Goal: Communication & Community: Answer question/provide support

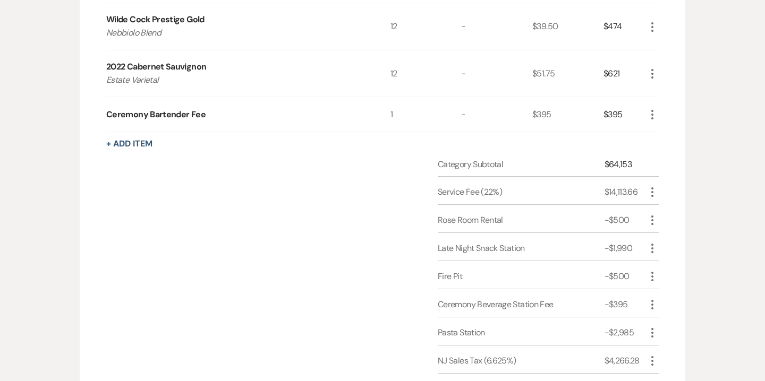
scroll to position [1804, 0]
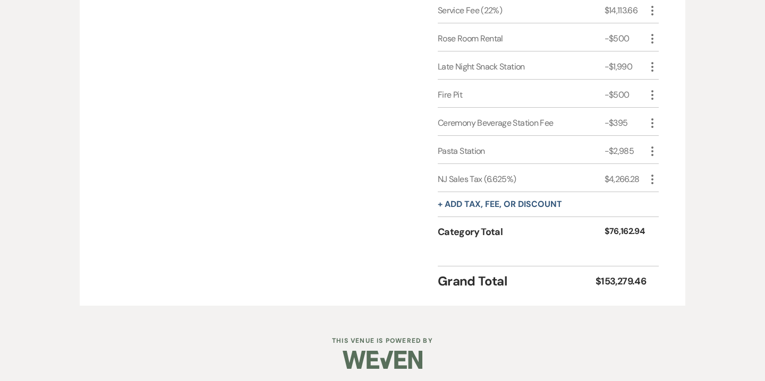
click at [650, 173] on icon "More" at bounding box center [652, 179] width 13 height 13
click at [671, 195] on button "Pencil Edit" at bounding box center [673, 200] width 55 height 17
select select "3"
select select "false"
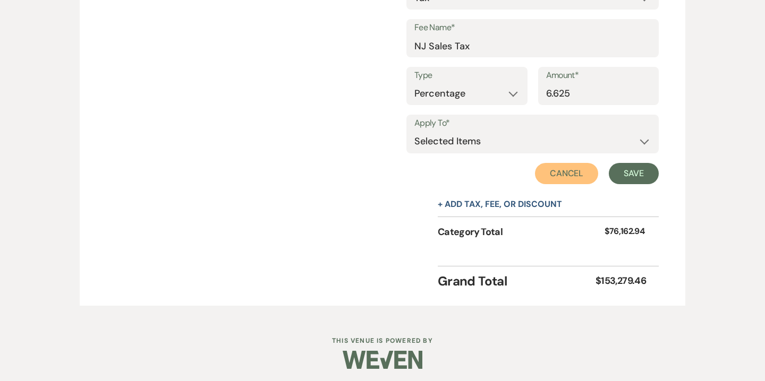
click at [561, 169] on button "Cancel" at bounding box center [567, 173] width 64 height 21
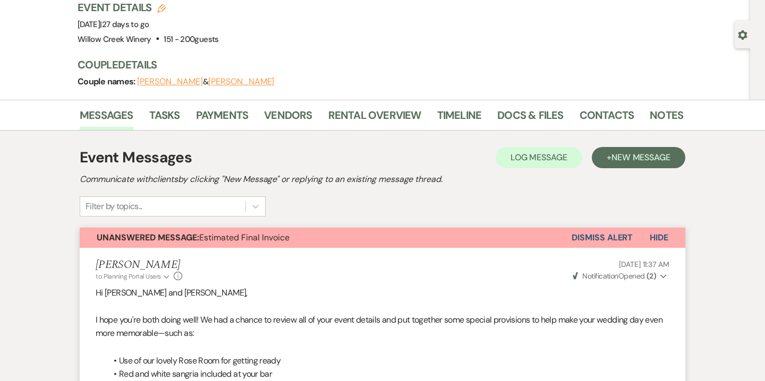
scroll to position [74, 0]
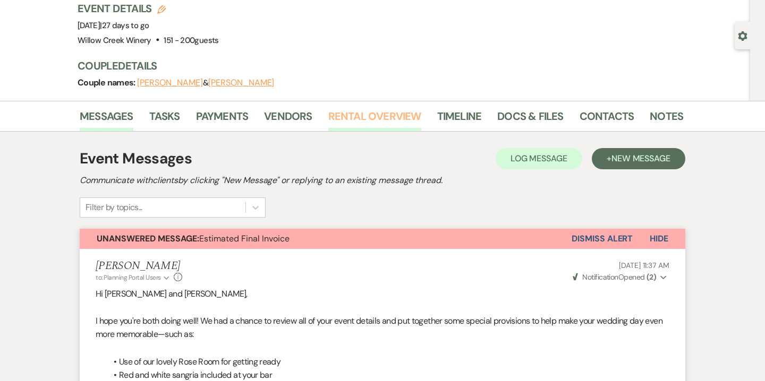
click at [382, 116] on link "Rental Overview" at bounding box center [374, 119] width 93 height 23
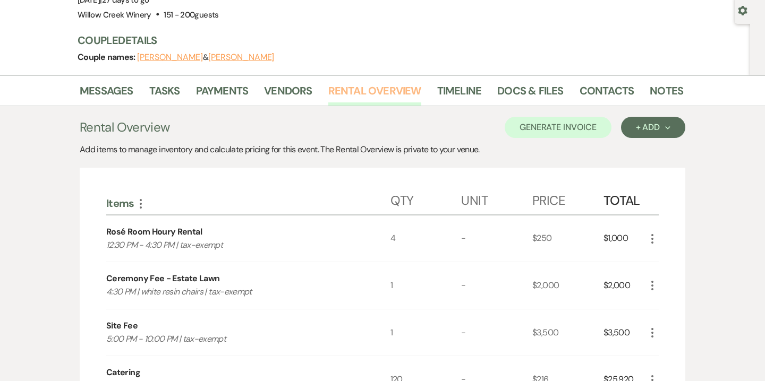
scroll to position [69, 0]
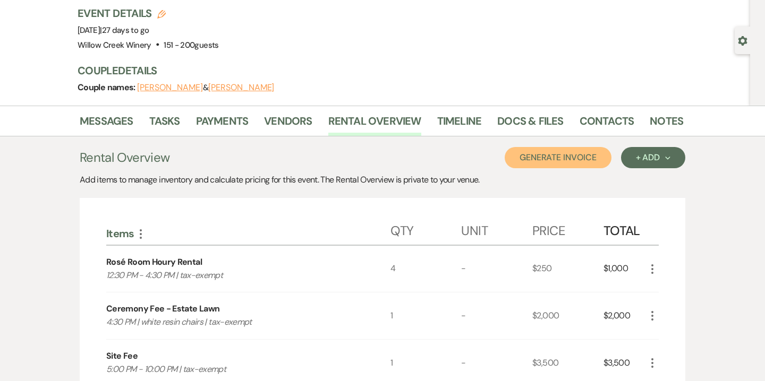
click at [568, 158] on button "Generate Invoice" at bounding box center [557, 157] width 107 height 21
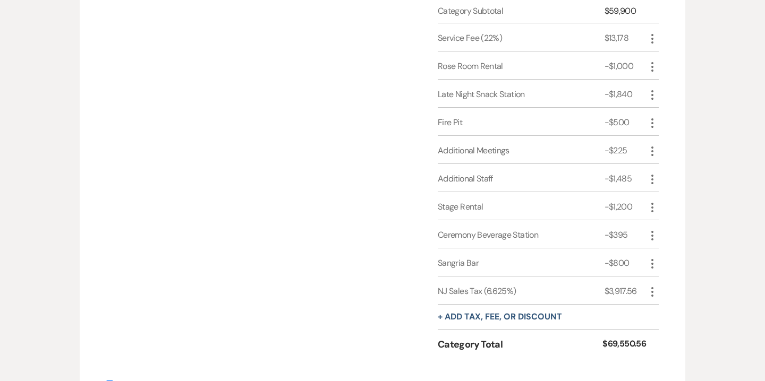
scroll to position [2323, 0]
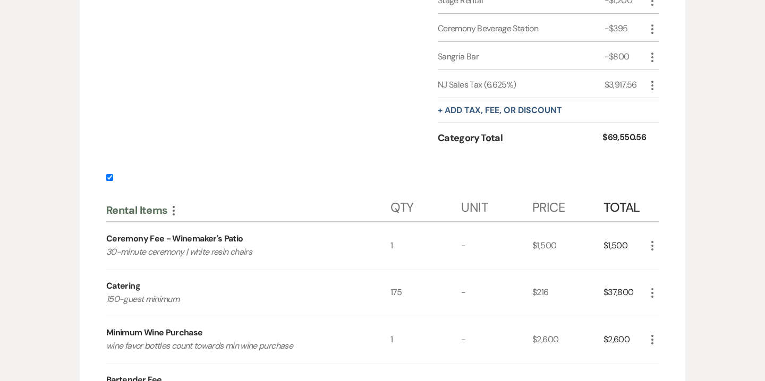
click at [114, 176] on label at bounding box center [382, 181] width 552 height 18
click at [113, 176] on input "checkbox" at bounding box center [109, 177] width 7 height 7
checkbox input "false"
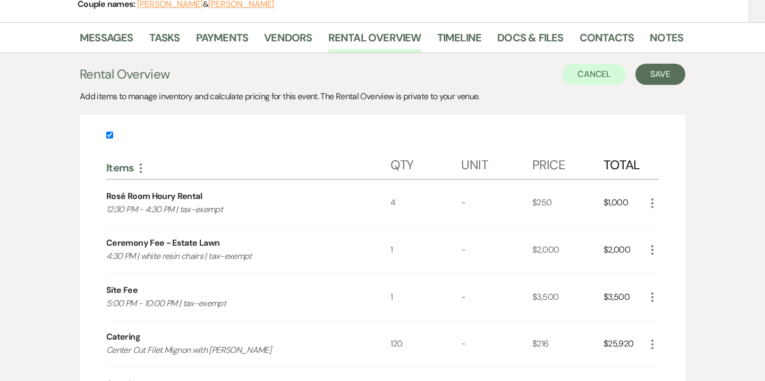
scroll to position [0, 0]
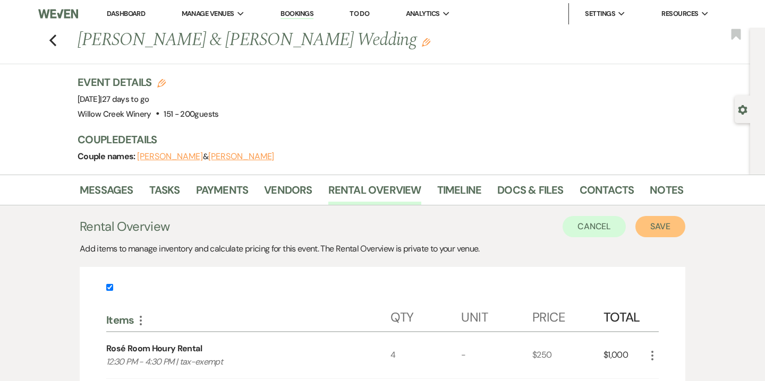
click at [648, 227] on button "Save" at bounding box center [660, 226] width 50 height 21
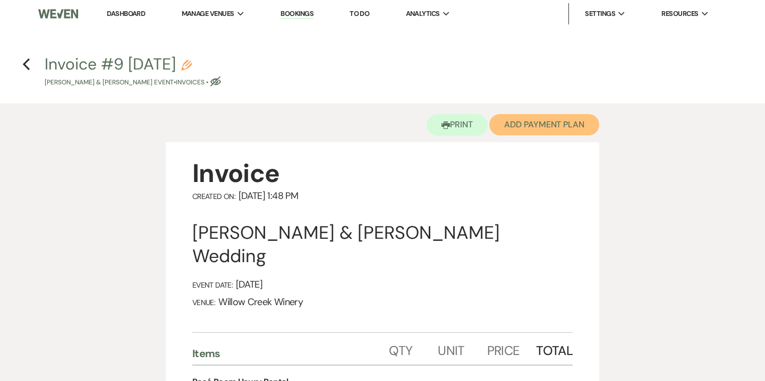
click at [529, 128] on button "Add Payment Plan" at bounding box center [544, 124] width 110 height 21
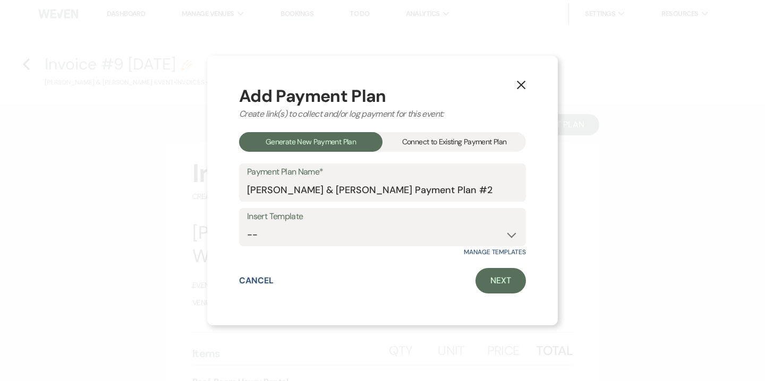
click at [436, 144] on div "Connect to Existing Payment Plan" at bounding box center [453, 142] width 143 height 20
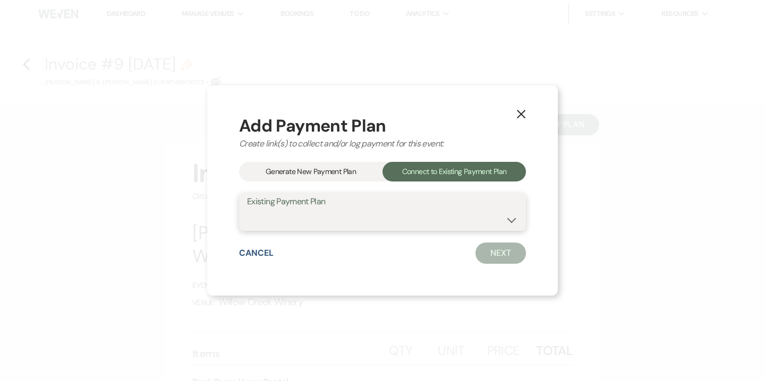
click at [409, 223] on select "Alison Elf & Jacob Heyser's Payment #1" at bounding box center [382, 219] width 271 height 21
select select "13493"
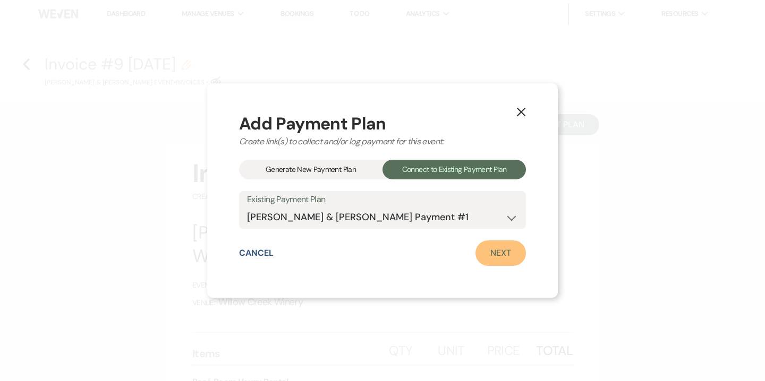
click at [505, 259] on link "Next" at bounding box center [500, 253] width 50 height 25
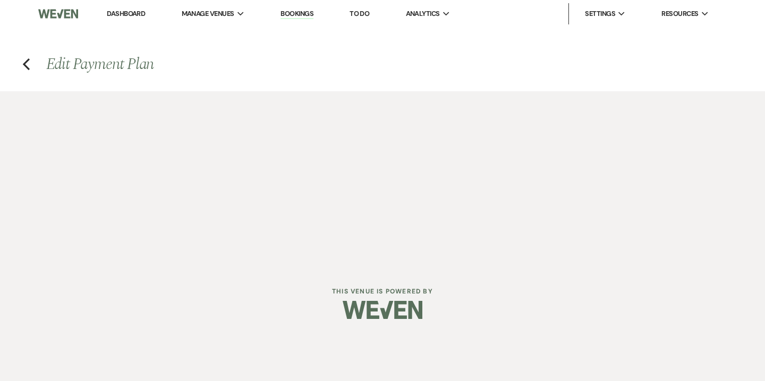
select select "27451"
select select "1"
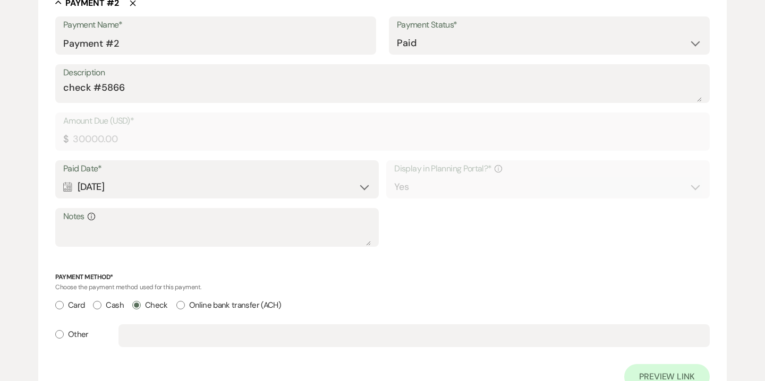
scroll to position [718, 0]
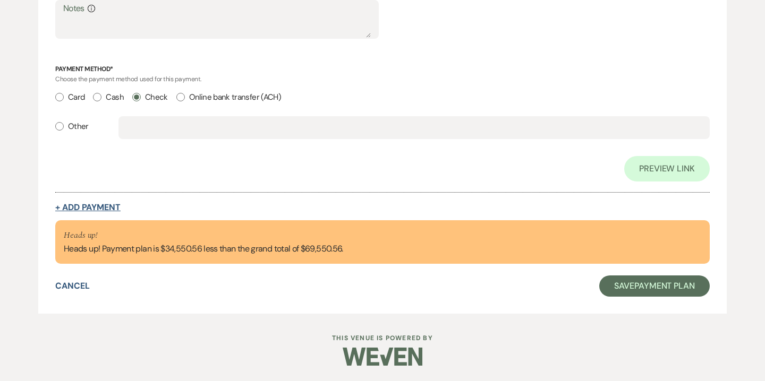
click at [111, 209] on button "+ Add Payment" at bounding box center [87, 207] width 65 height 8
select select "2"
select select "flat"
select select "true"
select select "client"
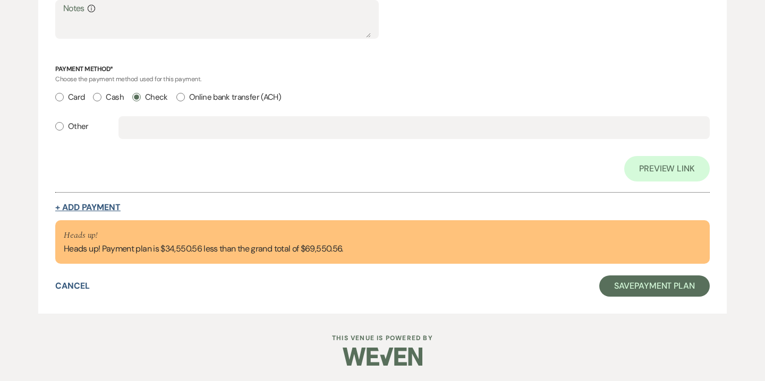
select select "weeks"
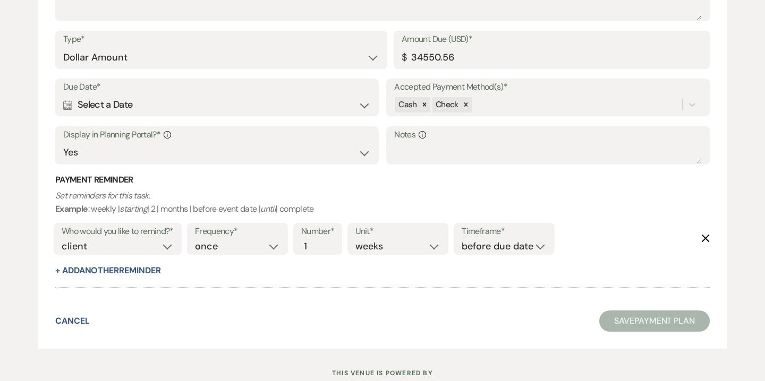
scroll to position [1200, 0]
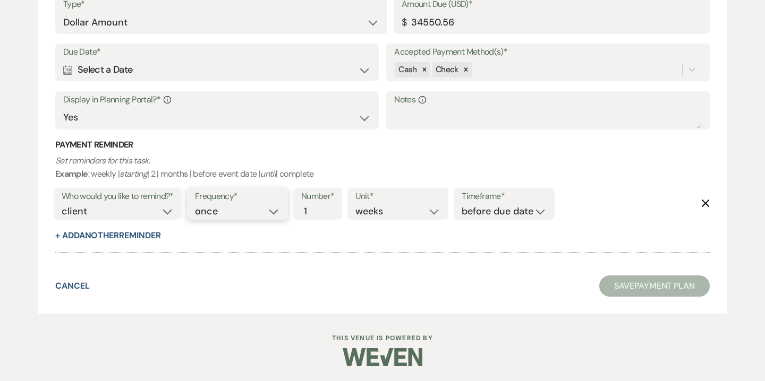
click at [218, 212] on select "once daily weekly monthly" at bounding box center [237, 211] width 85 height 14
select select "daily"
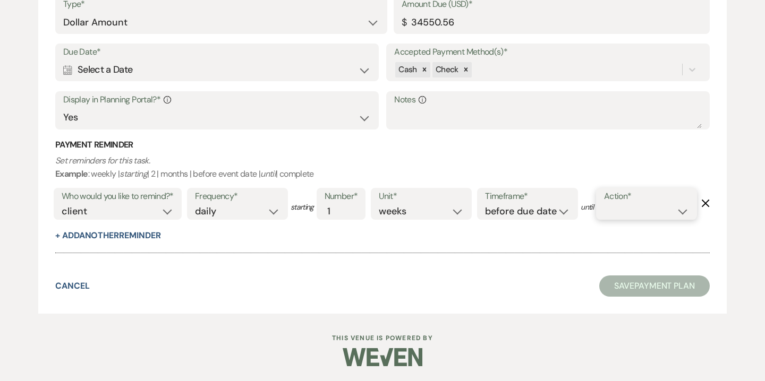
click at [604, 219] on select "complete due date custom date" at bounding box center [646, 211] width 85 height 14
select select "complete"
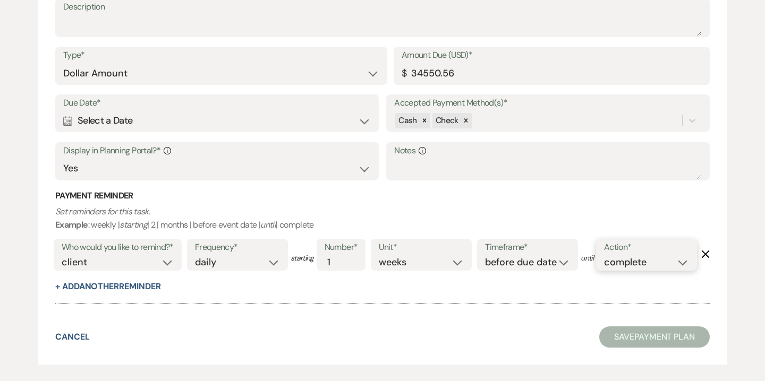
scroll to position [1136, 0]
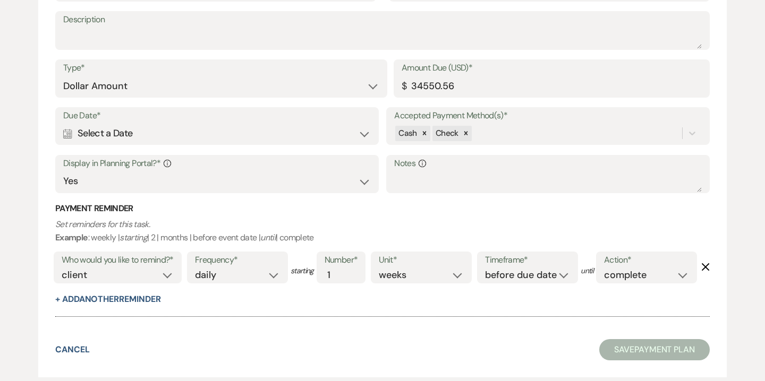
click at [357, 127] on div "Calendar Select a Date Expand" at bounding box center [216, 133] width 307 height 21
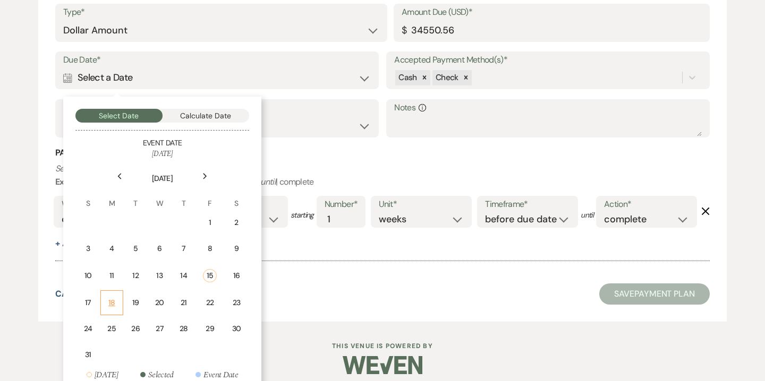
scroll to position [1196, 0]
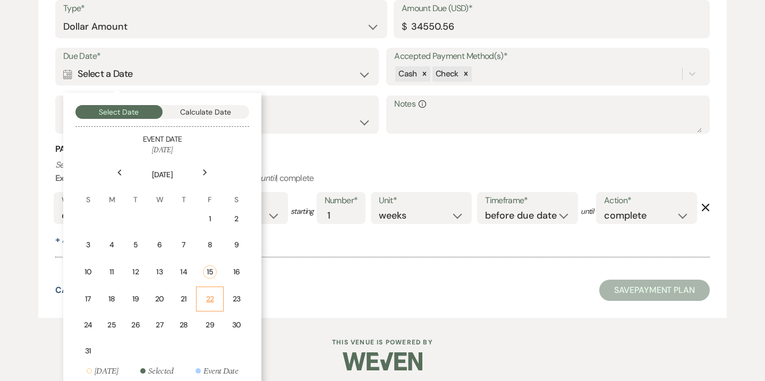
click at [212, 290] on td "22" at bounding box center [210, 299] width 28 height 25
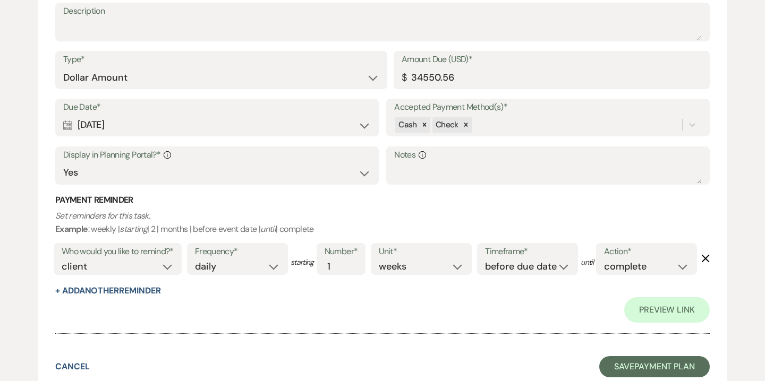
scroll to position [1247, 0]
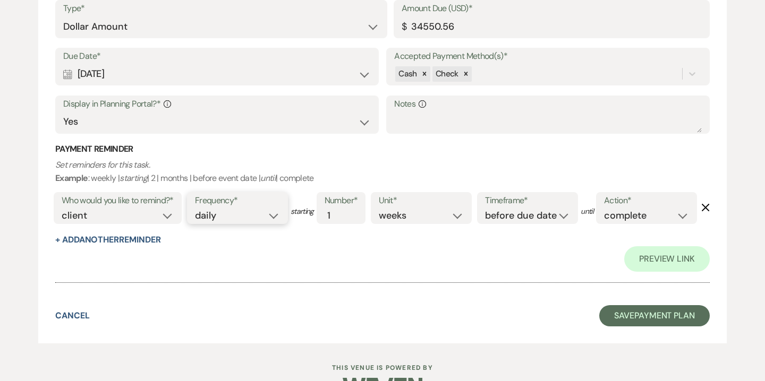
click at [278, 216] on select "once daily weekly monthly" at bounding box center [237, 216] width 85 height 14
click at [449, 217] on select "days weeks months" at bounding box center [421, 216] width 85 height 14
click at [646, 327] on button "Save Payment Plan" at bounding box center [654, 315] width 110 height 21
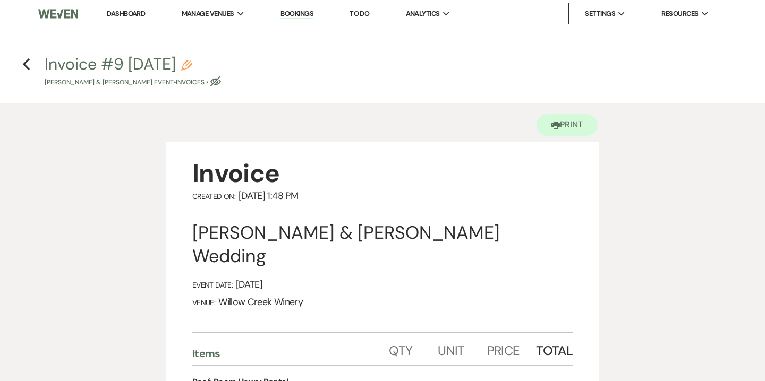
click at [192, 64] on use "button" at bounding box center [186, 65] width 11 height 11
select select "22"
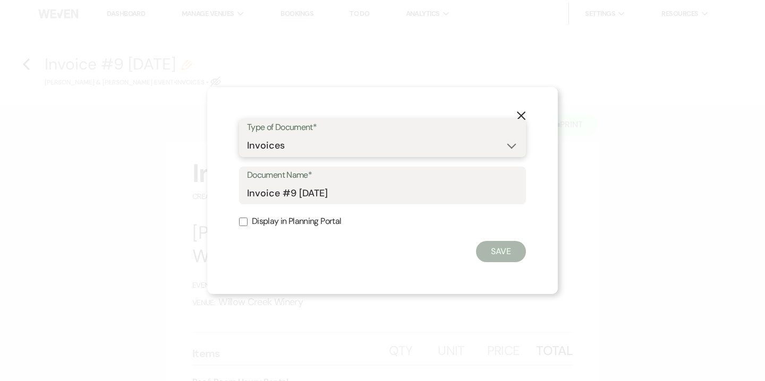
click at [277, 145] on select "Special Event Insurance Vendor Certificate of Insurance Contracts / Rental Agre…" at bounding box center [382, 145] width 271 height 21
click at [521, 113] on icon "X" at bounding box center [521, 116] width 10 height 10
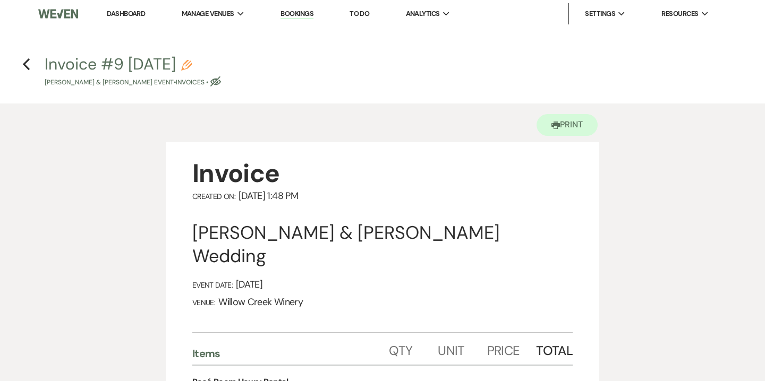
click at [31, 63] on h4 "Previous Invoice #9 8-15-2025 Pencil Alison Elf & Jacob Heyser's Event • Invoic…" at bounding box center [382, 70] width 765 height 35
click at [29, 63] on icon "Previous" at bounding box center [26, 64] width 8 height 13
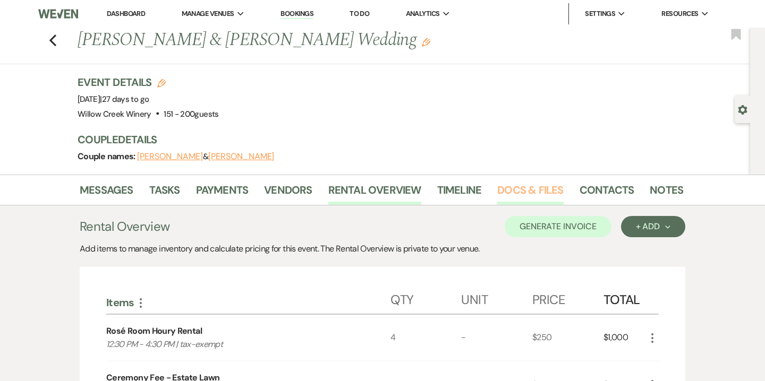
click at [536, 190] on link "Docs & Files" at bounding box center [530, 193] width 66 height 23
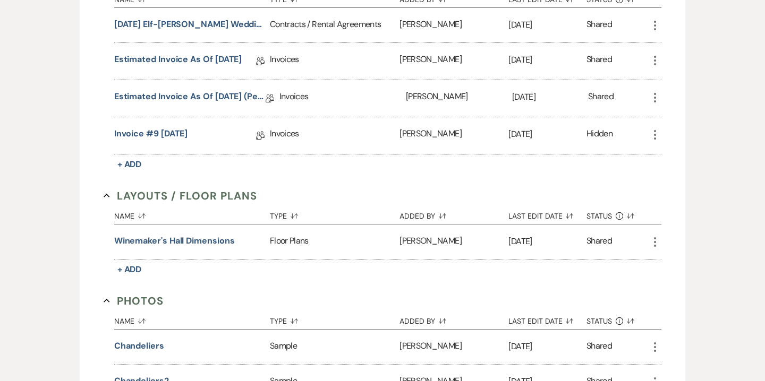
scroll to position [302, 0]
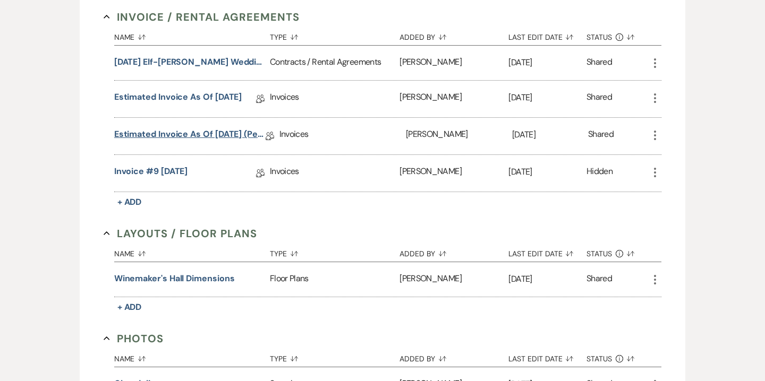
click at [227, 134] on link "Estimated Invoice as of [DATE] (pending wine selections)" at bounding box center [189, 136] width 151 height 16
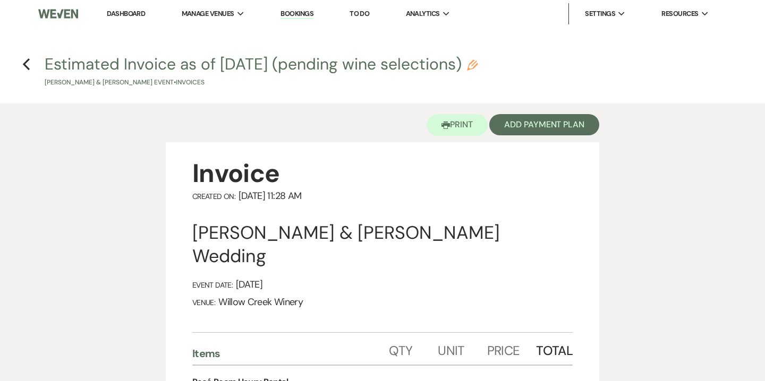
click at [477, 66] on use "button" at bounding box center [472, 65] width 11 height 11
select select "22"
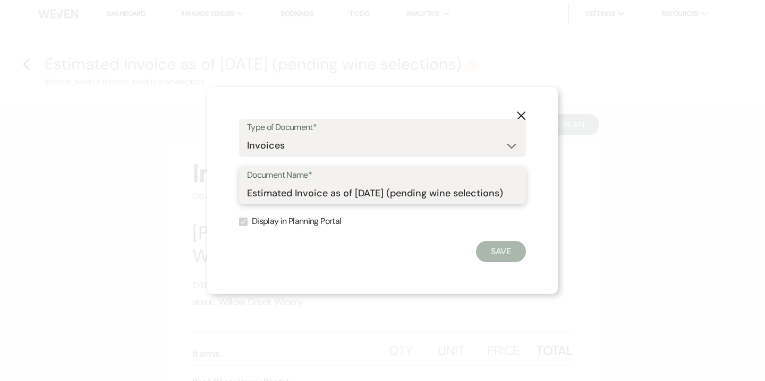
click at [354, 191] on input "Estimated Invoice as of [DATE] (pending wine selections)" at bounding box center [382, 193] width 271 height 21
click at [521, 117] on icon "X" at bounding box center [521, 116] width 10 height 10
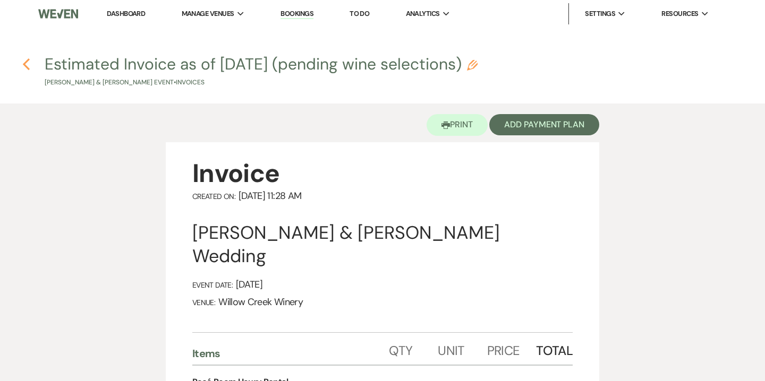
click at [24, 67] on icon "Previous" at bounding box center [26, 64] width 8 height 13
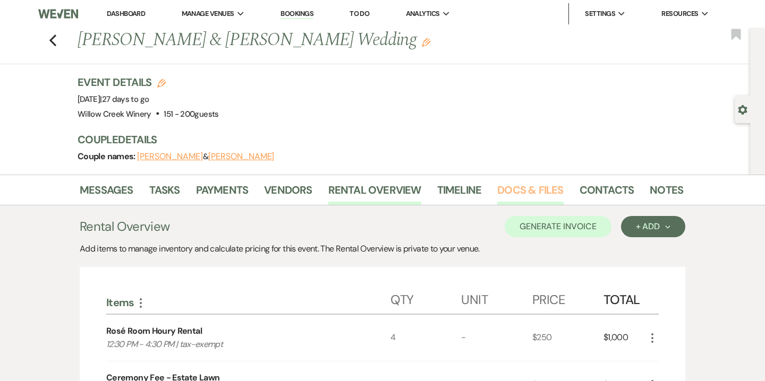
click at [519, 200] on link "Docs & Files" at bounding box center [530, 193] width 66 height 23
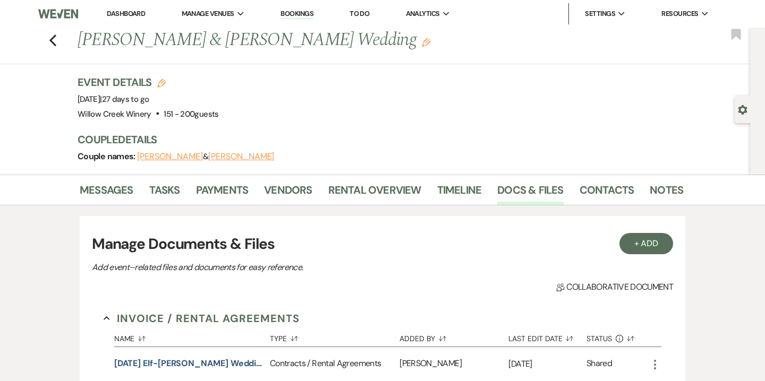
click at [164, 83] on use "button" at bounding box center [161, 83] width 8 height 8
select select "531"
select select "false"
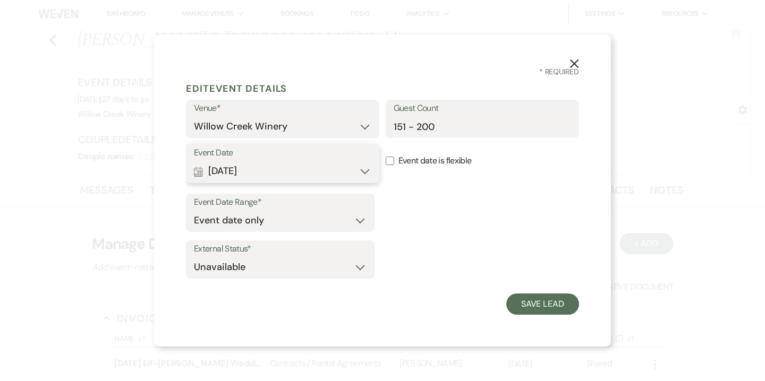
click at [319, 169] on button "Calendar Sep 12, 2025 Expand" at bounding box center [282, 171] width 177 height 21
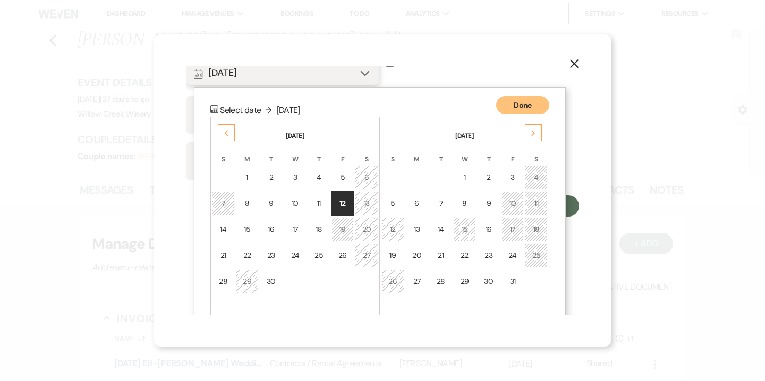
scroll to position [120, 0]
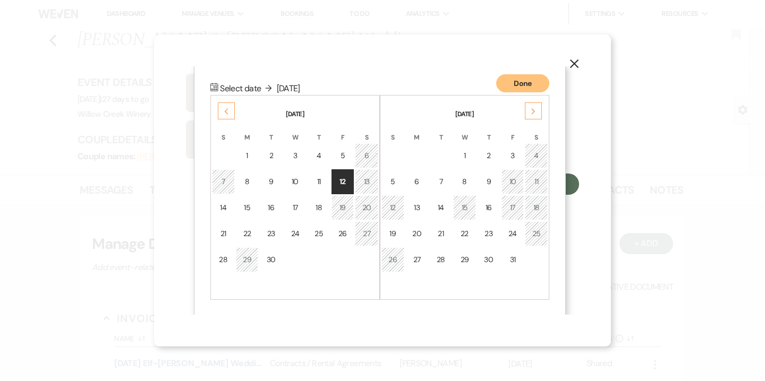
click at [227, 111] on icon "Previous" at bounding box center [226, 111] width 5 height 6
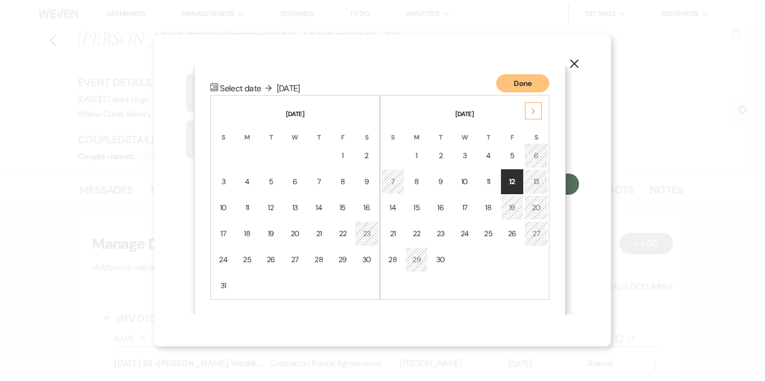
click at [578, 59] on icon "X" at bounding box center [574, 64] width 10 height 10
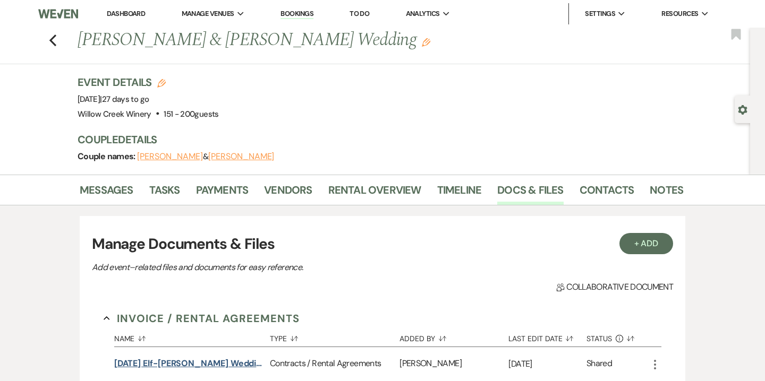
click at [243, 364] on button "[DATE] Elf-[PERSON_NAME] Wedding Contract" at bounding box center [189, 363] width 151 height 13
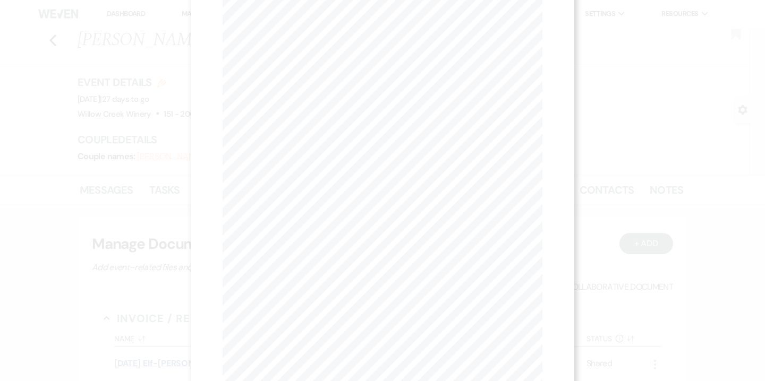
scroll to position [0, 0]
click at [329, 35] on button "Next Next" at bounding box center [327, 39] width 28 height 8
click at [330, 40] on button "Next Next" at bounding box center [326, 39] width 28 height 8
click at [323, 38] on button "Next Next" at bounding box center [326, 39] width 28 height 8
click at [327, 35] on button "Next Next" at bounding box center [326, 39] width 28 height 8
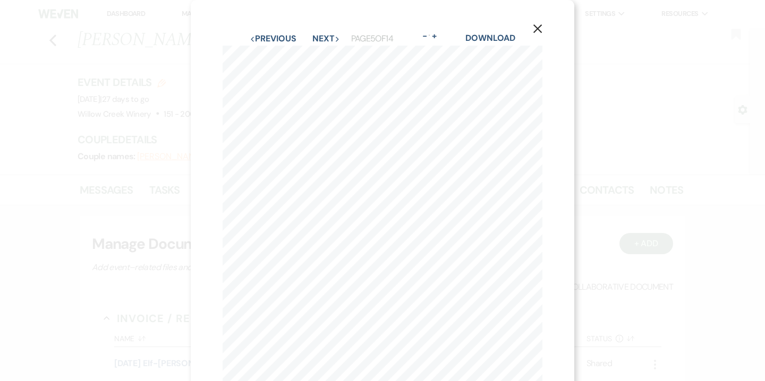
click at [537, 30] on use "button" at bounding box center [537, 28] width 8 height 8
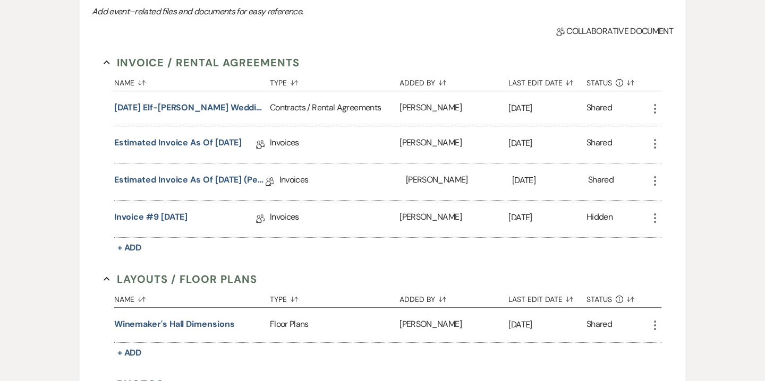
scroll to position [322, 0]
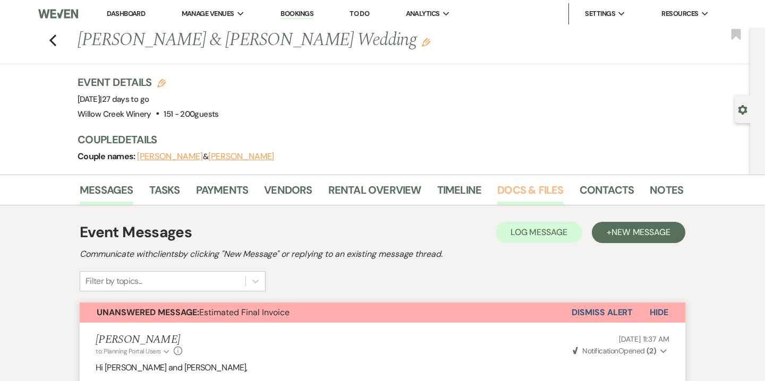
click at [505, 198] on link "Docs & Files" at bounding box center [530, 193] width 66 height 23
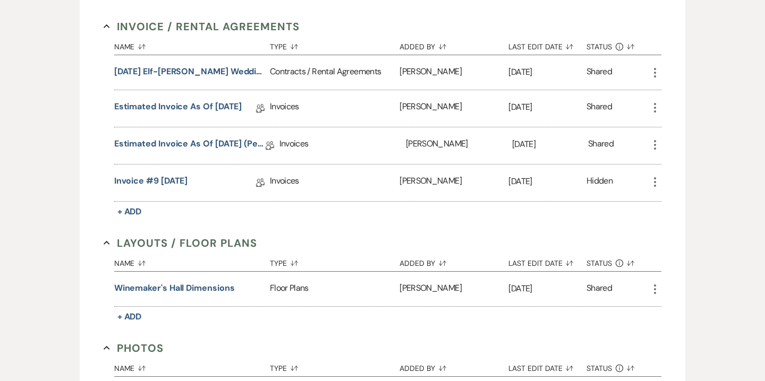
scroll to position [320, 0]
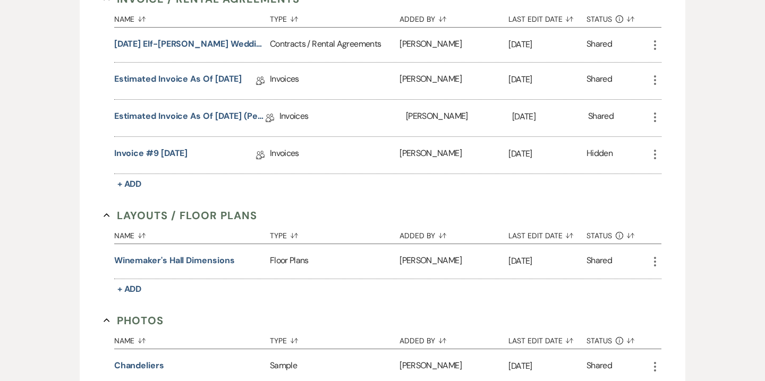
click at [654, 155] on icon "More" at bounding box center [654, 154] width 13 height 13
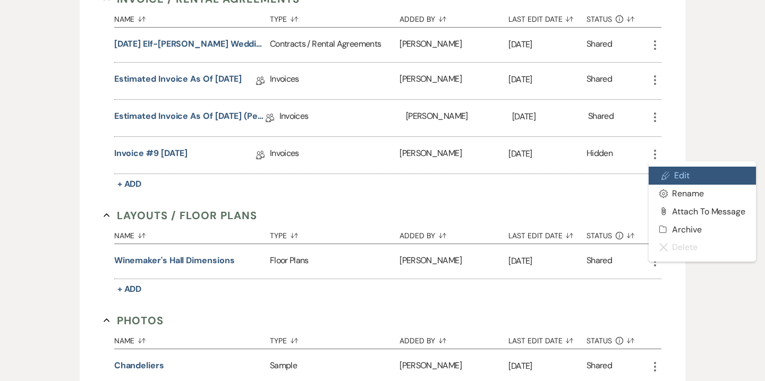
click at [675, 173] on link "Pencil Edit" at bounding box center [701, 176] width 107 height 18
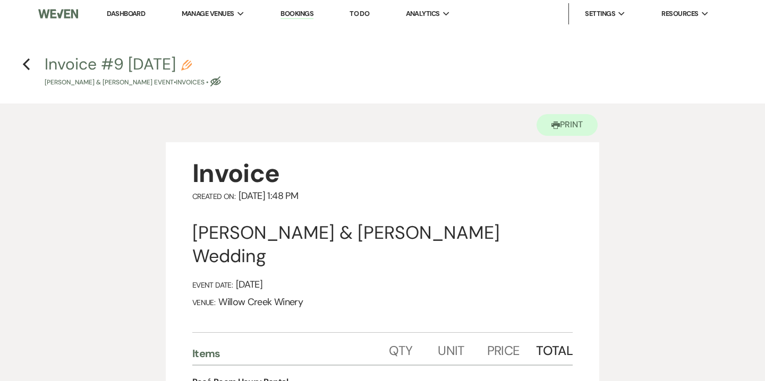
click at [192, 65] on use "button" at bounding box center [186, 65] width 11 height 11
select select "22"
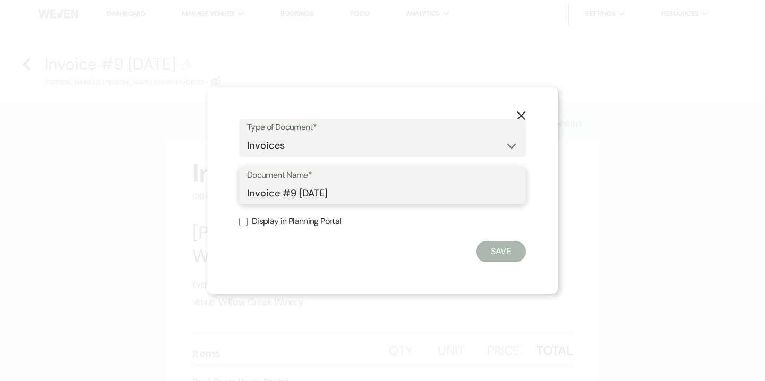
click at [247, 193] on input "Invoice #9 [DATE]" at bounding box center [382, 193] width 271 height 21
paste input "Estimated Invoice as of [DATE] (pending wine selections)"
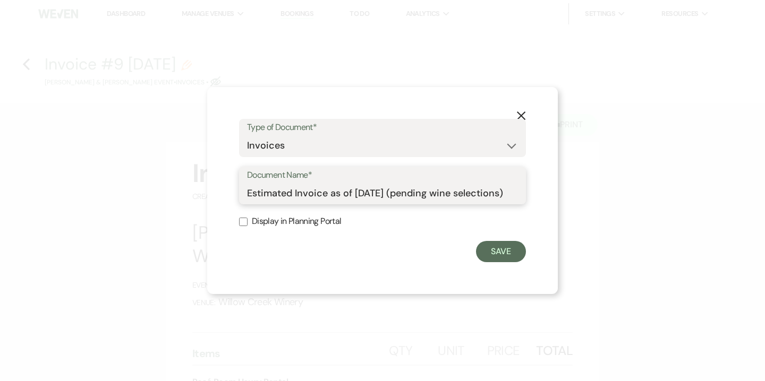
click at [247, 191] on input "Estimated Invoice as of [DATE] (pending wine selections)" at bounding box center [382, 193] width 271 height 21
type input "Updated Estimated Invoice as of 8-15-2025 (pending wine selections)"
click at [502, 253] on button "Save" at bounding box center [501, 251] width 50 height 21
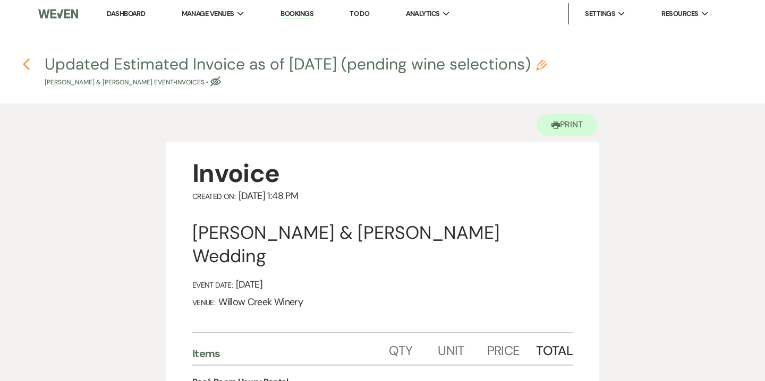
click at [25, 65] on use "button" at bounding box center [26, 64] width 7 height 12
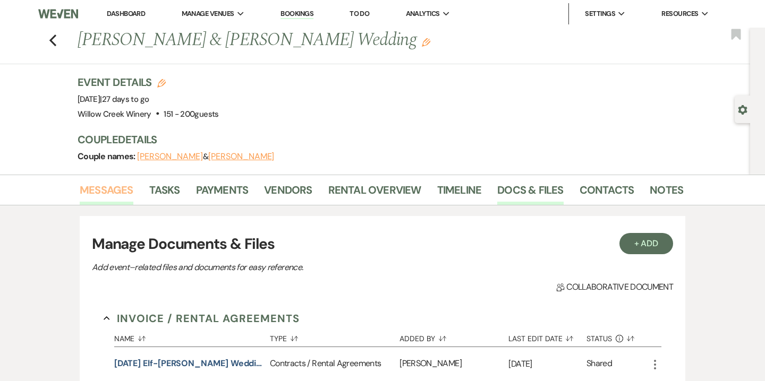
click at [118, 192] on link "Messages" at bounding box center [107, 193] width 54 height 23
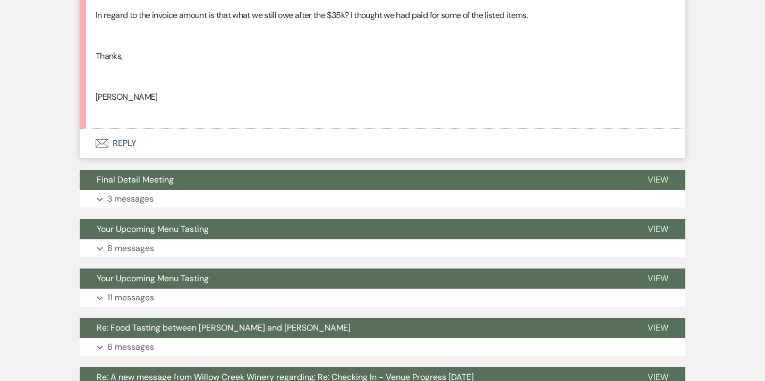
scroll to position [746, 0]
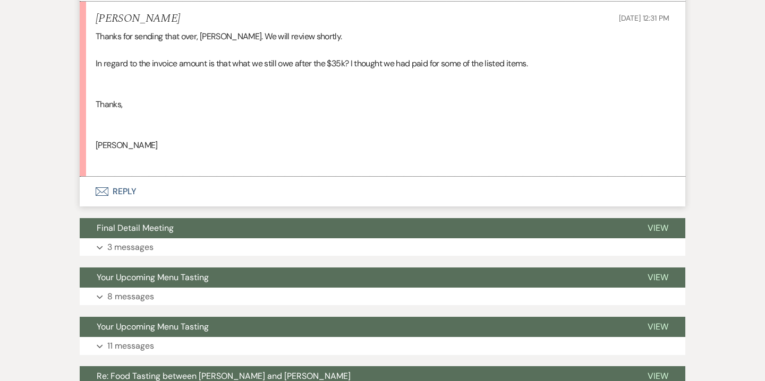
click at [129, 191] on button "Envelope Reply" at bounding box center [382, 192] width 605 height 30
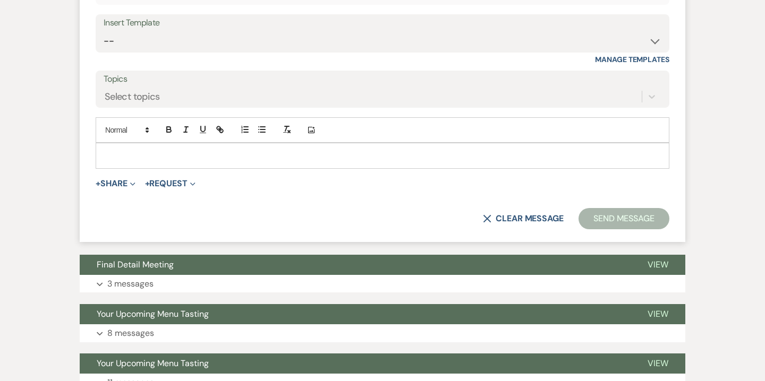
scroll to position [994, 0]
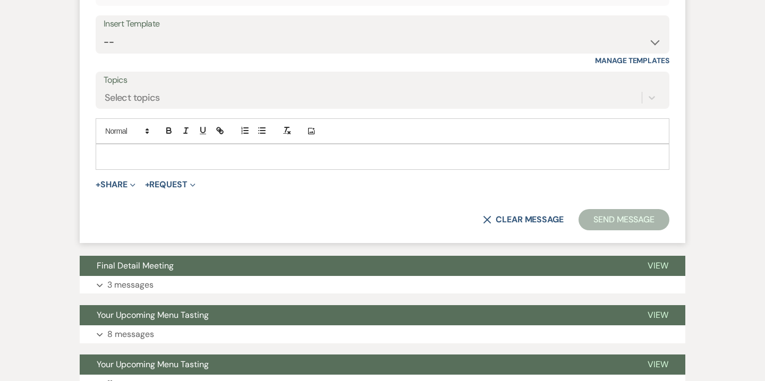
click at [268, 152] on p at bounding box center [382, 157] width 556 height 12
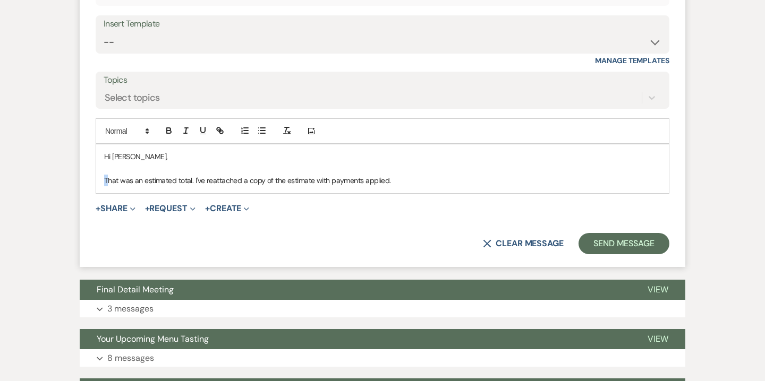
drag, startPoint x: 106, startPoint y: 178, endPoint x: 99, endPoint y: 178, distance: 6.9
click at [99, 178] on div "Hi Jake, That was an estimated total. I've reattached a copy of the estimate wi…" at bounding box center [382, 168] width 572 height 48
click at [468, 183] on p "Sorry for the confusion, that was an estimated total. I've reattached a copy of…" at bounding box center [382, 181] width 556 height 12
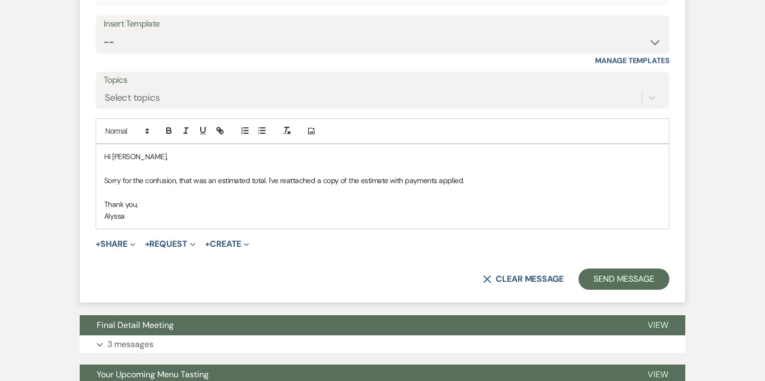
click at [487, 181] on p "Sorry for the confusion, that was an estimated total. I've reattached a copy of…" at bounding box center [382, 181] width 556 height 12
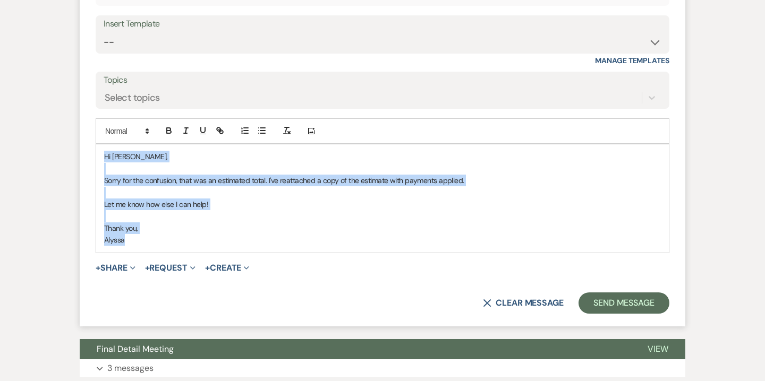
drag, startPoint x: 105, startPoint y: 157, endPoint x: 134, endPoint y: 240, distance: 87.6
click at [134, 240] on div "Hi Jake, Sorry for the confusion, that was an estimated total. I've reattached …" at bounding box center [382, 198] width 572 height 108
copy div "Hi Jake, Sorry for the confusion, that was an estimated total. I've reattached …"
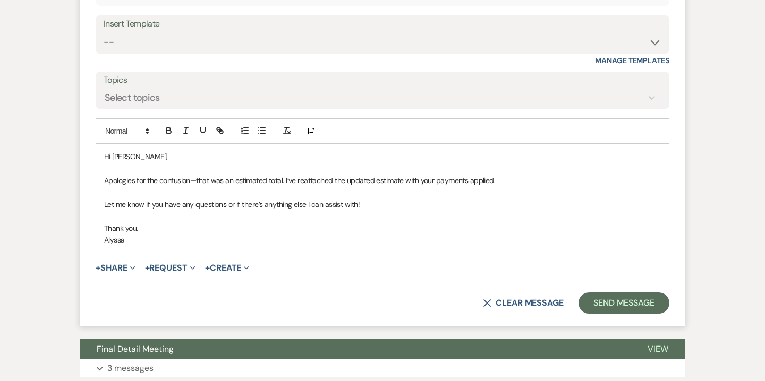
click at [356, 203] on p "Let me know if you have any questions or if there’s anything else I can assist …" at bounding box center [382, 205] width 556 height 12
click at [119, 267] on button "+ Share Expand" at bounding box center [116, 268] width 40 height 8
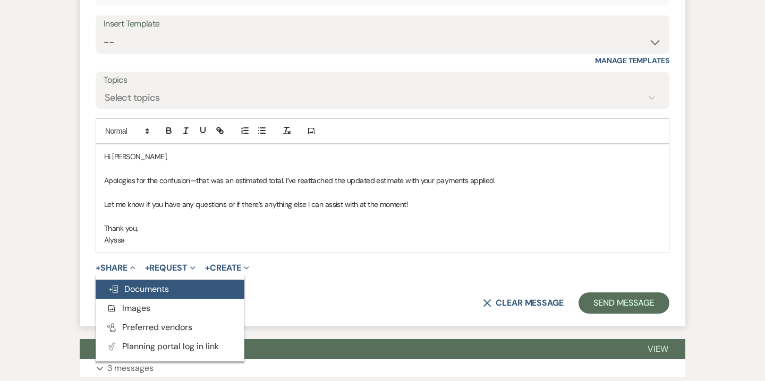
click at [134, 288] on span "Doc Upload Documents" at bounding box center [138, 289] width 61 height 11
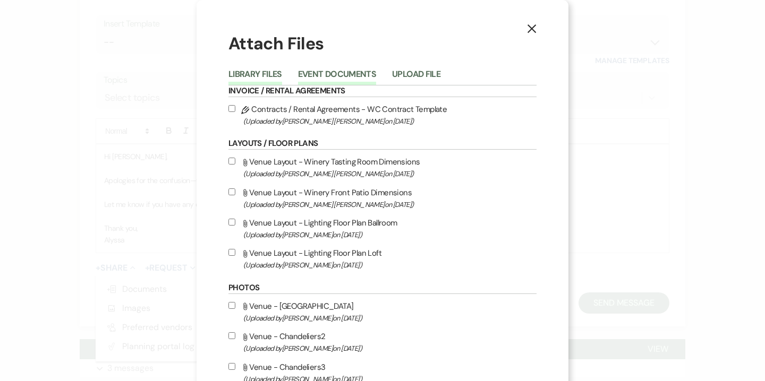
click at [351, 81] on button "Event Documents" at bounding box center [337, 77] width 78 height 15
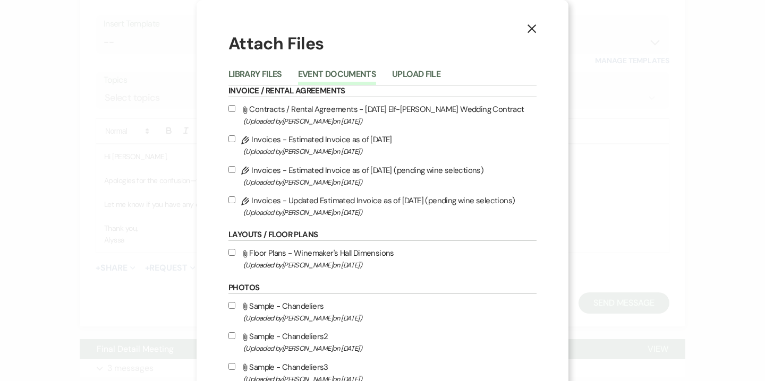
click at [320, 210] on span "(Uploaded by Alyssa Jones on Aug 15th, 2025 )" at bounding box center [389, 213] width 293 height 12
click at [235, 203] on input "Pencil Invoices - Updated Estimated Invoice as of 8-15-2025 (pending wine selec…" at bounding box center [231, 199] width 7 height 7
checkbox input "true"
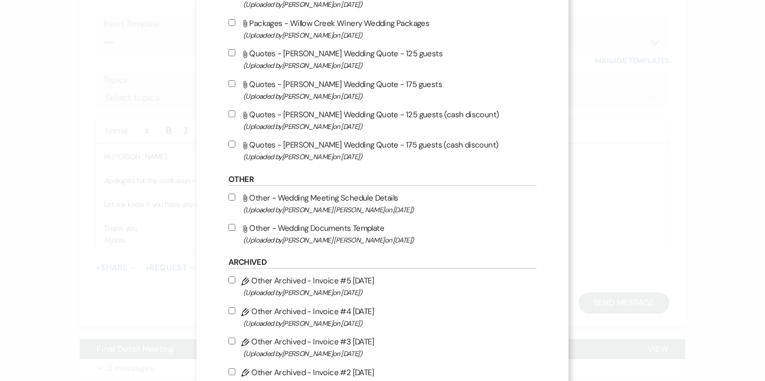
scroll to position [1151, 0]
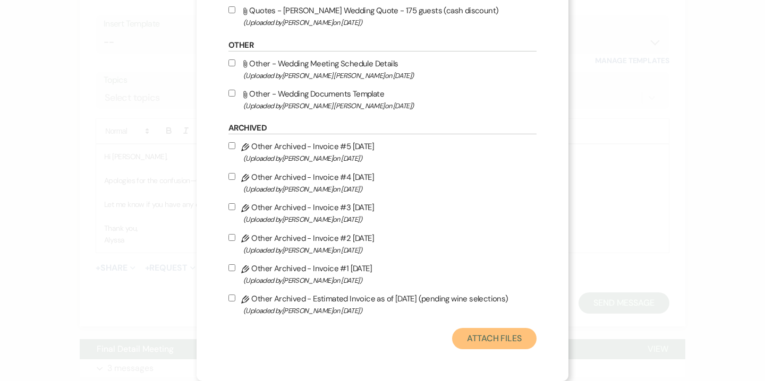
click at [494, 336] on button "Attach Files" at bounding box center [494, 338] width 84 height 21
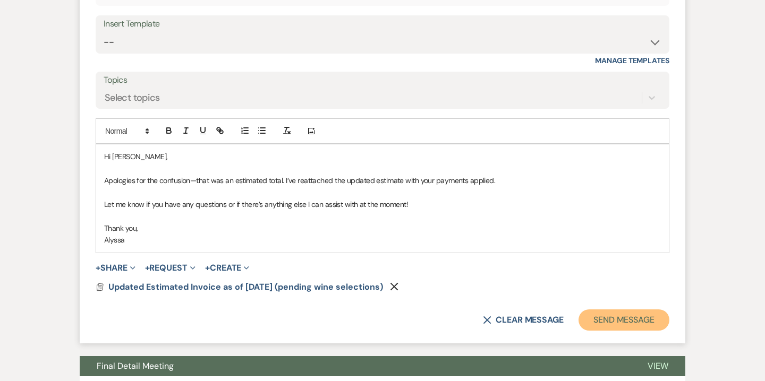
click at [609, 319] on button "Send Message" at bounding box center [623, 320] width 91 height 21
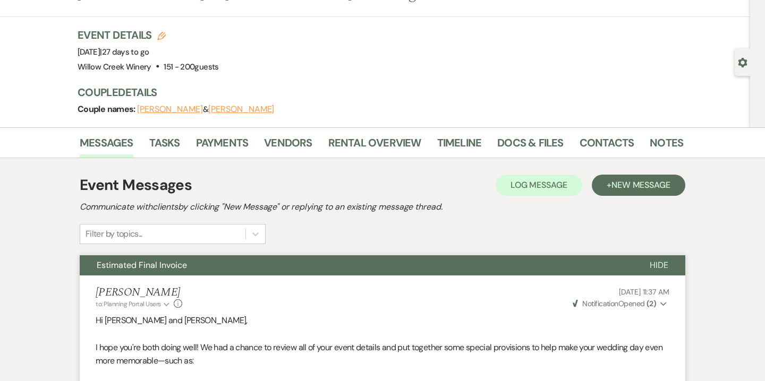
scroll to position [0, 0]
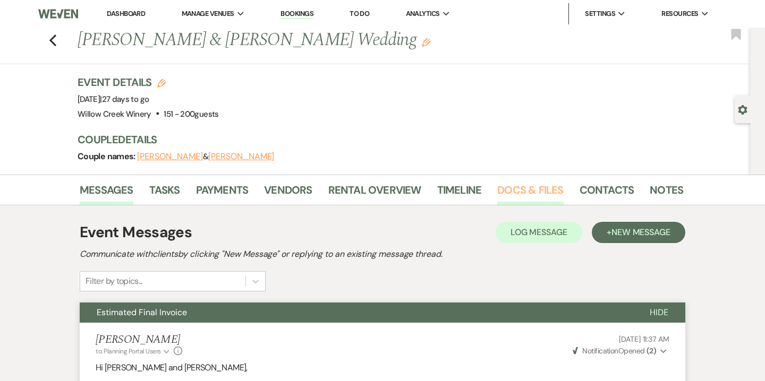
click at [520, 188] on link "Docs & Files" at bounding box center [530, 193] width 66 height 23
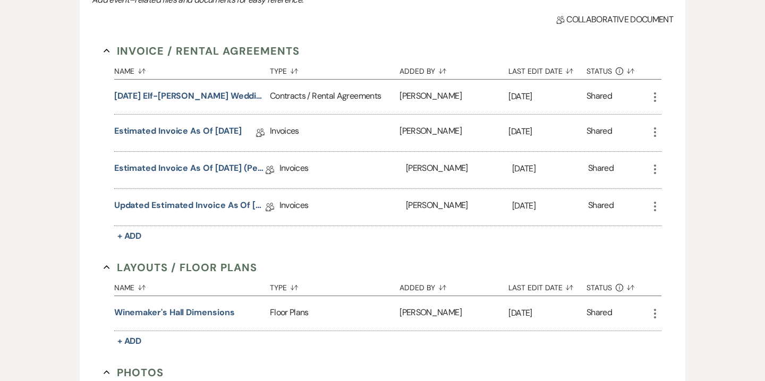
scroll to position [352, 0]
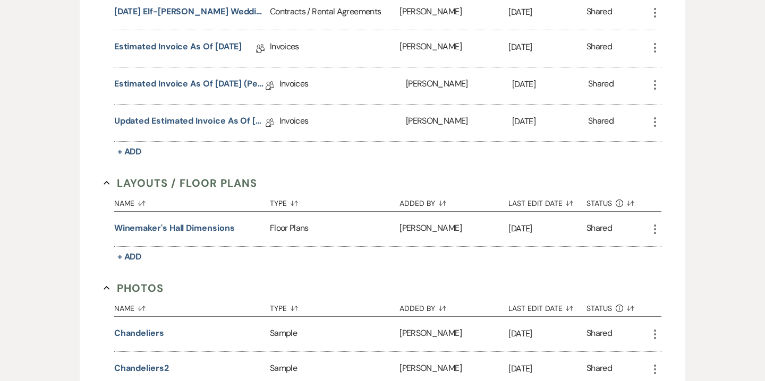
click at [653, 85] on icon "More" at bounding box center [654, 85] width 13 height 13
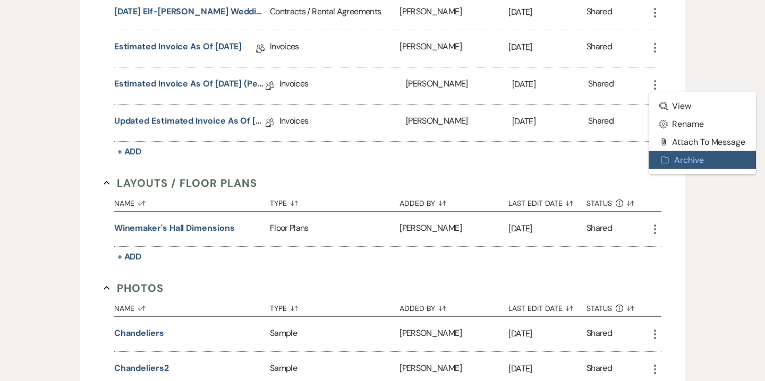
click at [683, 156] on button "Archive Archive" at bounding box center [701, 160] width 107 height 18
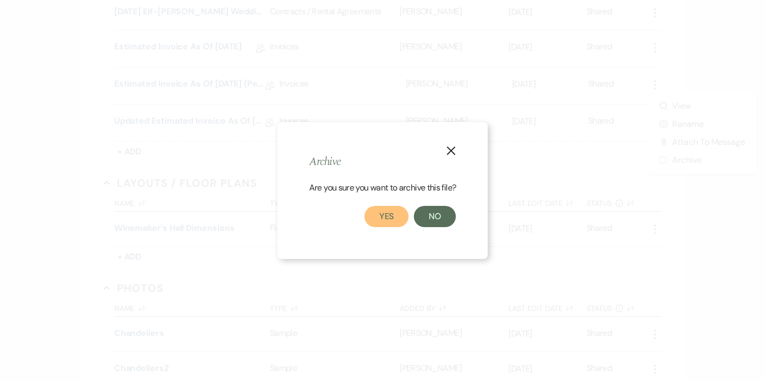
click at [396, 215] on button "Yes" at bounding box center [386, 216] width 45 height 21
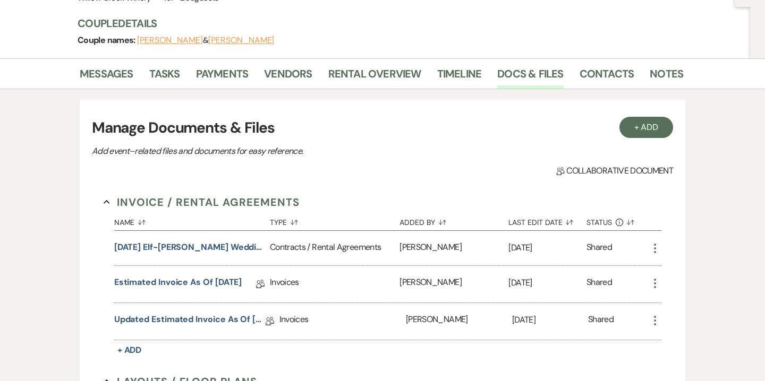
scroll to position [0, 0]
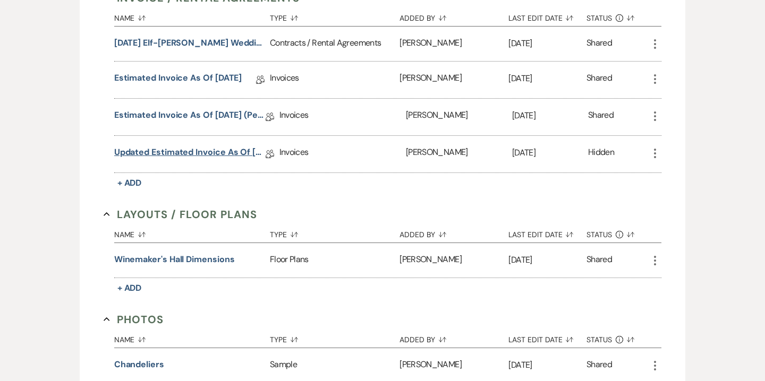
click at [168, 149] on link "Updated Estimated Invoice as of [DATE] (pending wine selections)" at bounding box center [189, 154] width 151 height 16
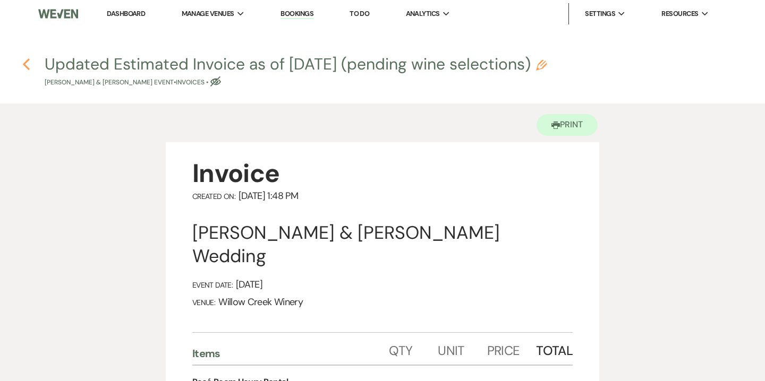
click at [26, 63] on use "button" at bounding box center [26, 64] width 7 height 12
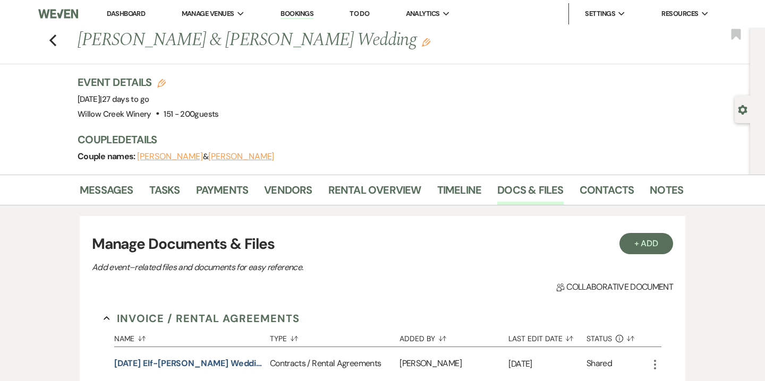
scroll to position [321, 0]
